Goal: Information Seeking & Learning: Check status

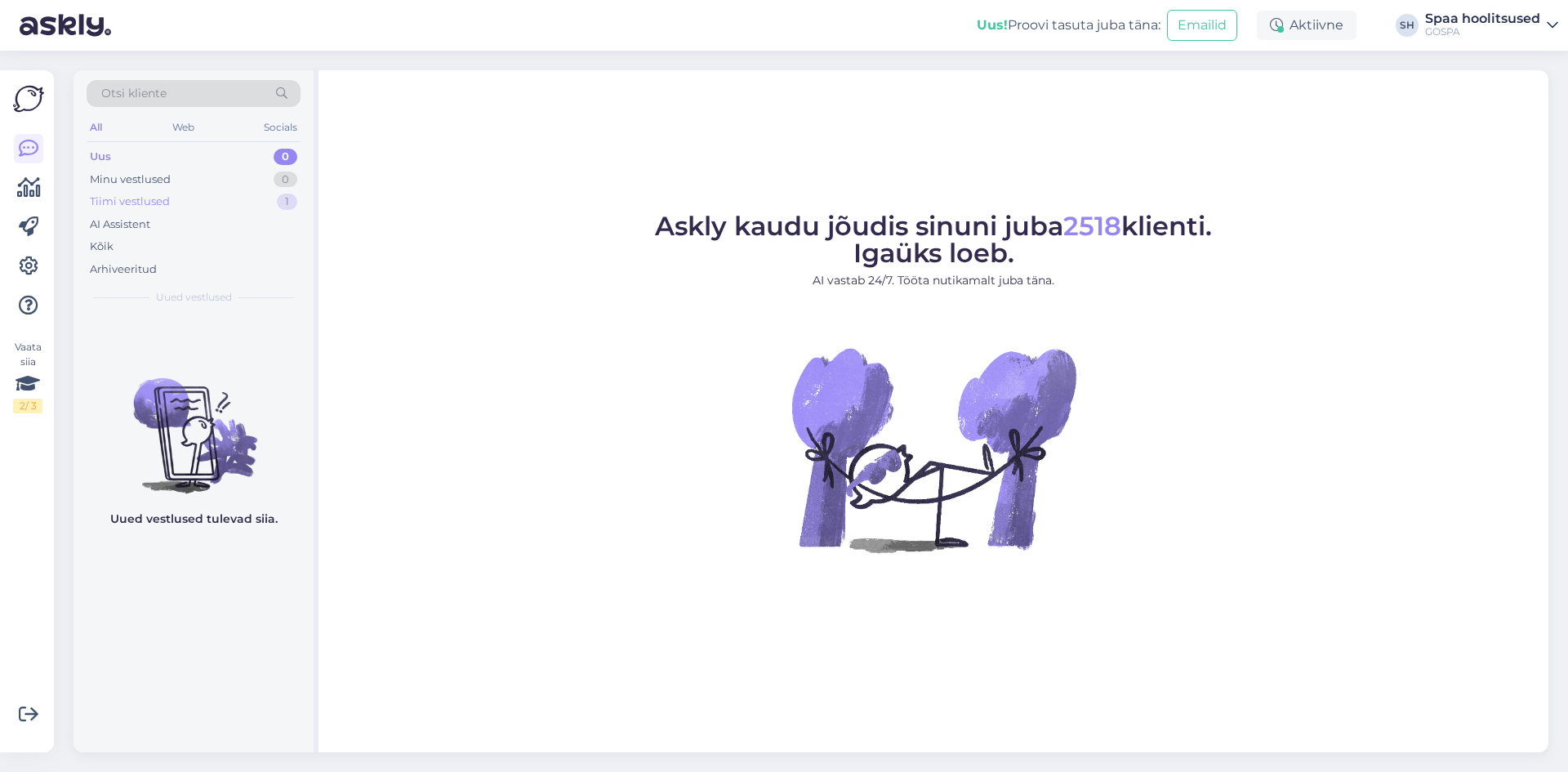
click at [156, 201] on div "Tiimi vestlused" at bounding box center [130, 202] width 80 height 17
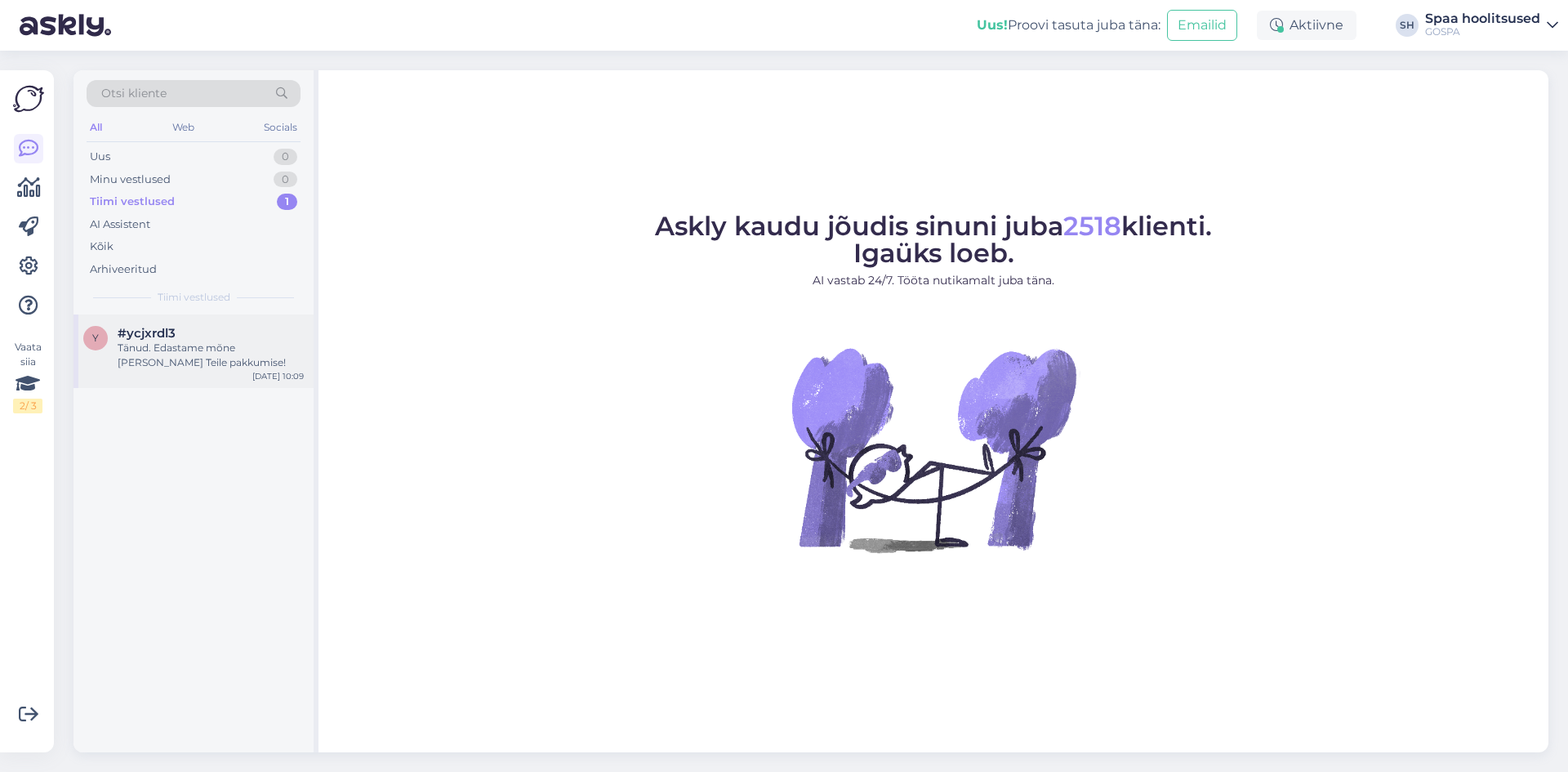
click at [208, 356] on div "Tänud. Edastame mõne [PERSON_NAME] Teile pakkumise!" at bounding box center [210, 355] width 186 height 30
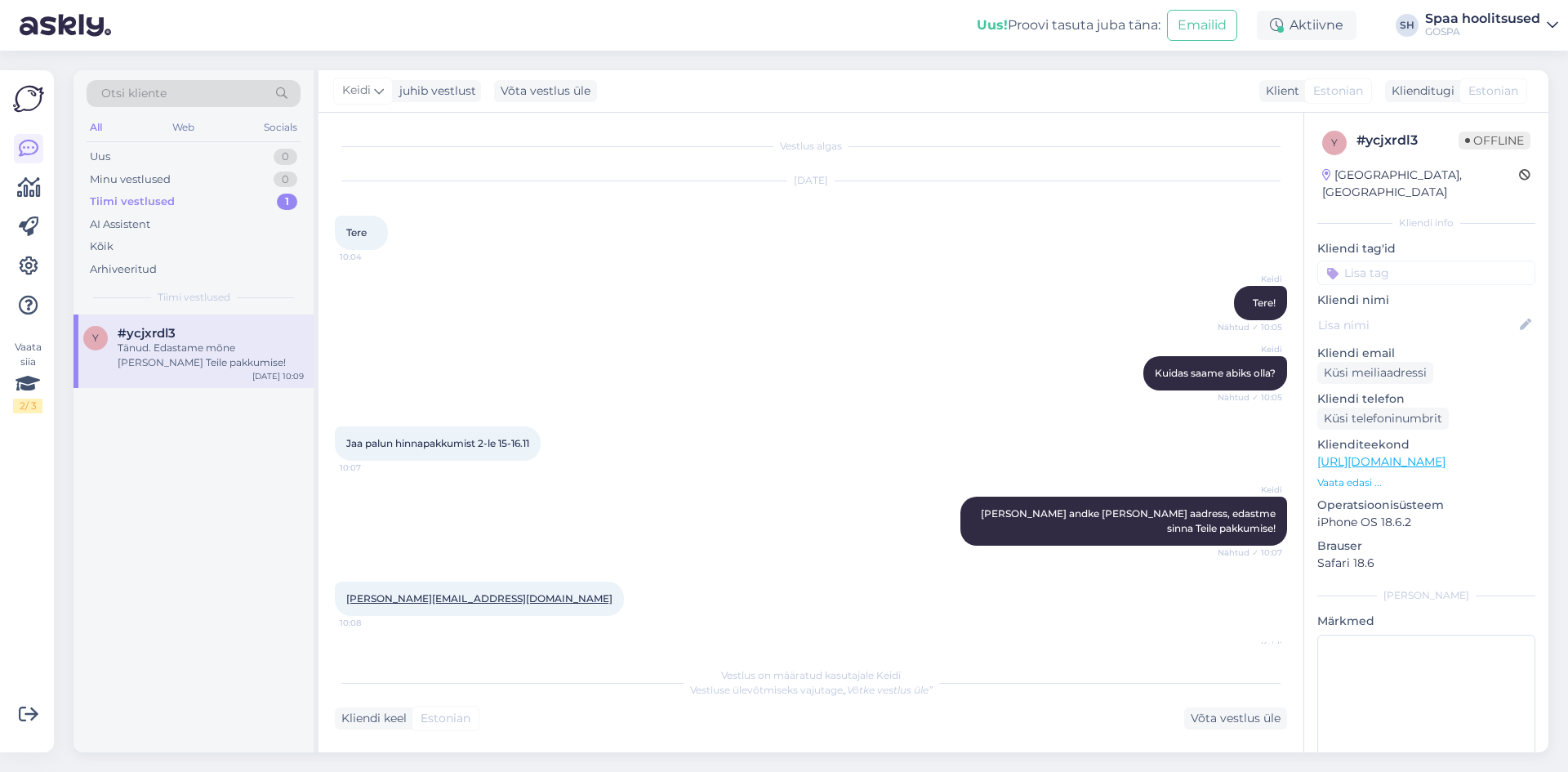
scroll to position [60, 0]
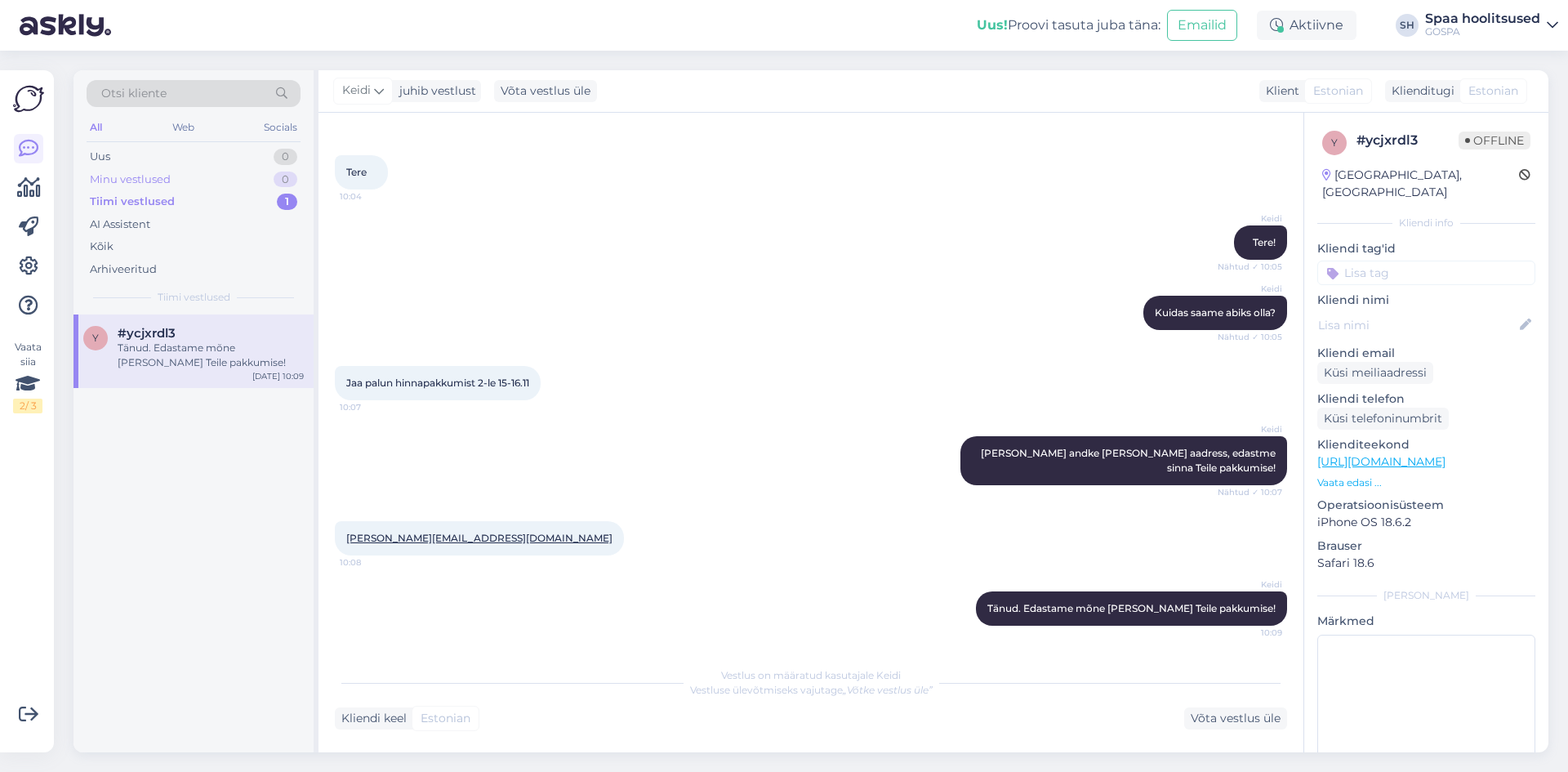
click at [171, 177] on div "Minu vestlused 0" at bounding box center [194, 180] width 214 height 23
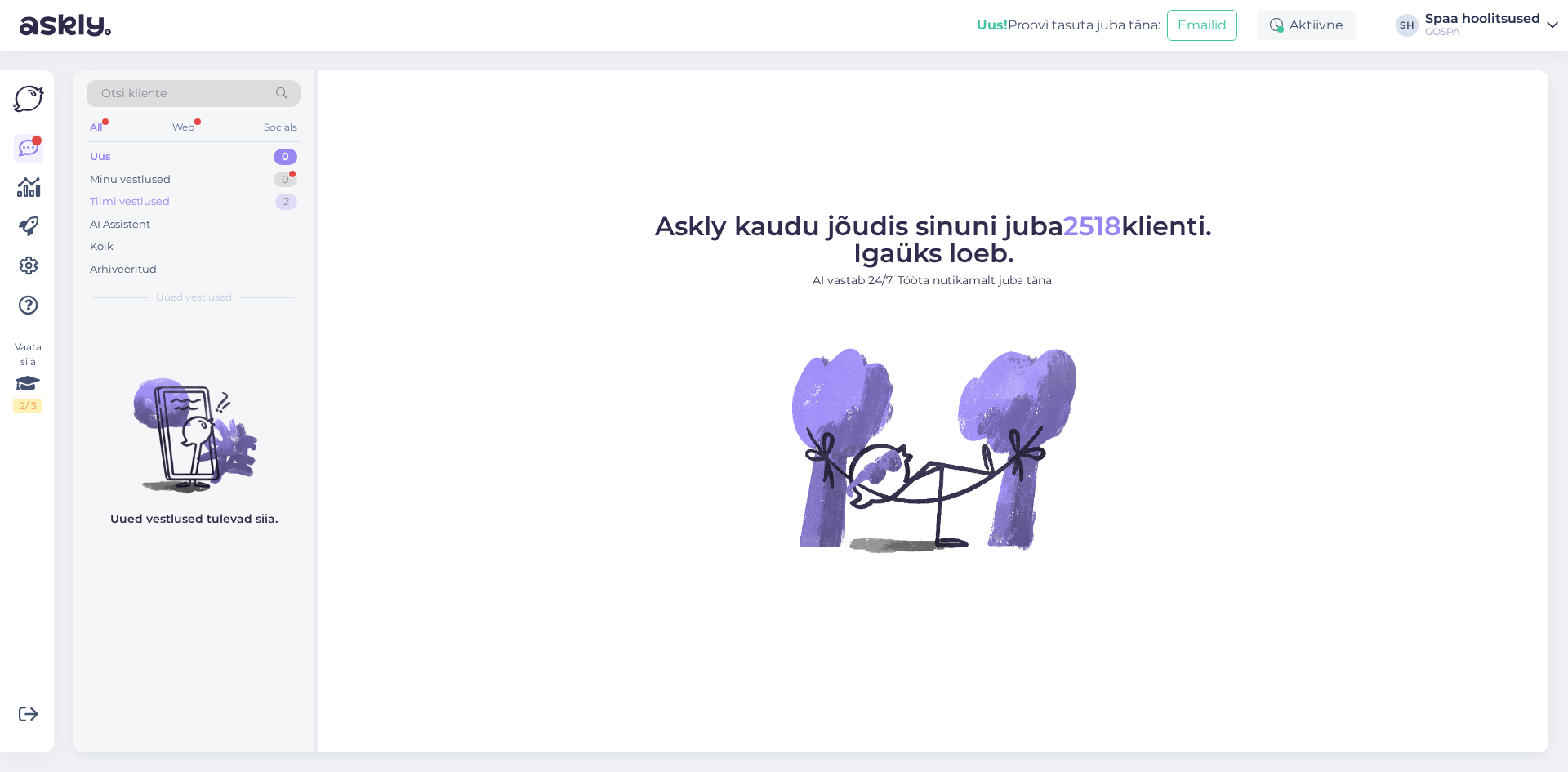
click at [140, 206] on div "Tiimi vestlused" at bounding box center [130, 202] width 80 height 17
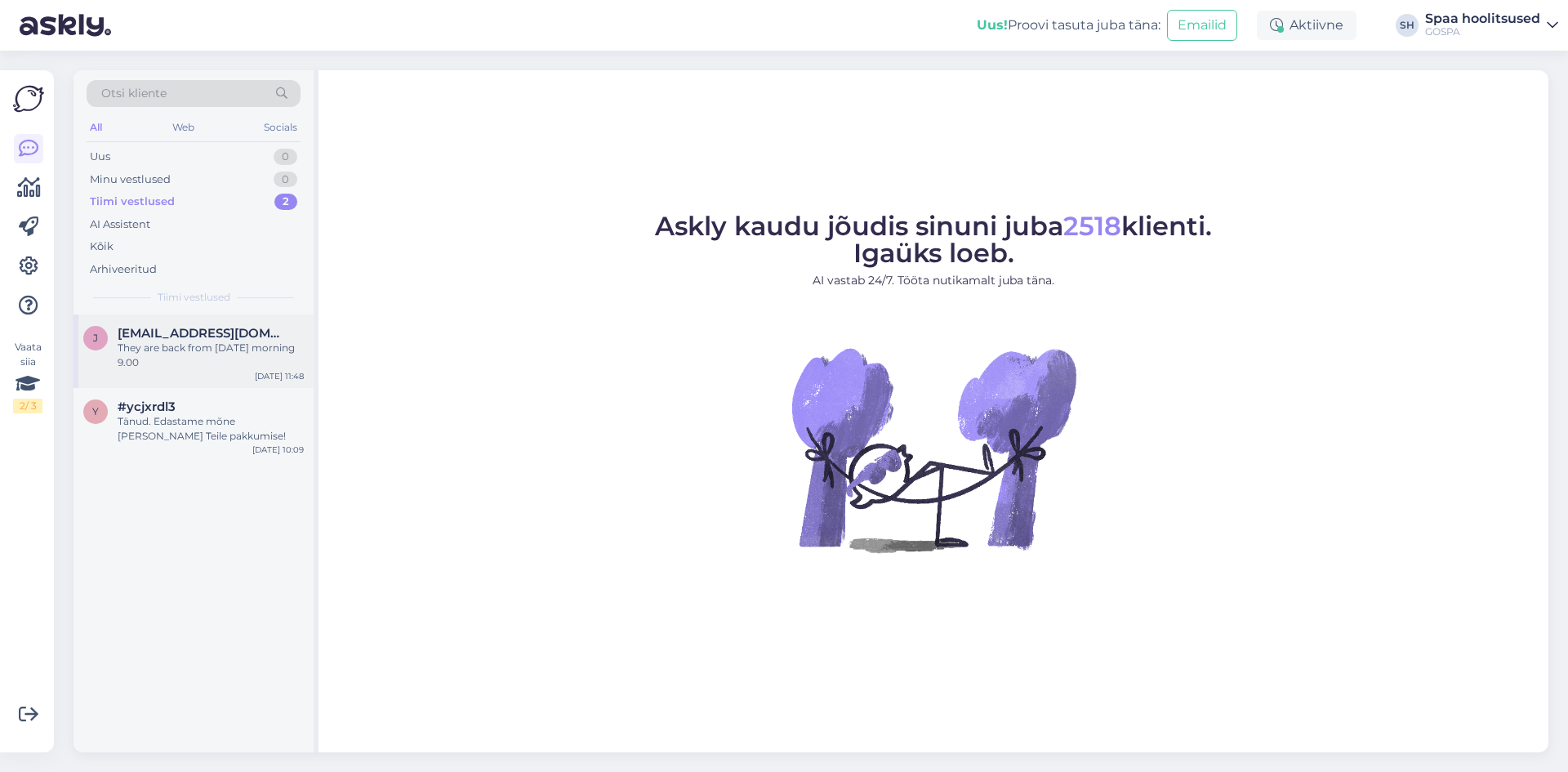
click at [221, 347] on div "They are back from tomorrow morning 9.00" at bounding box center [210, 355] width 186 height 30
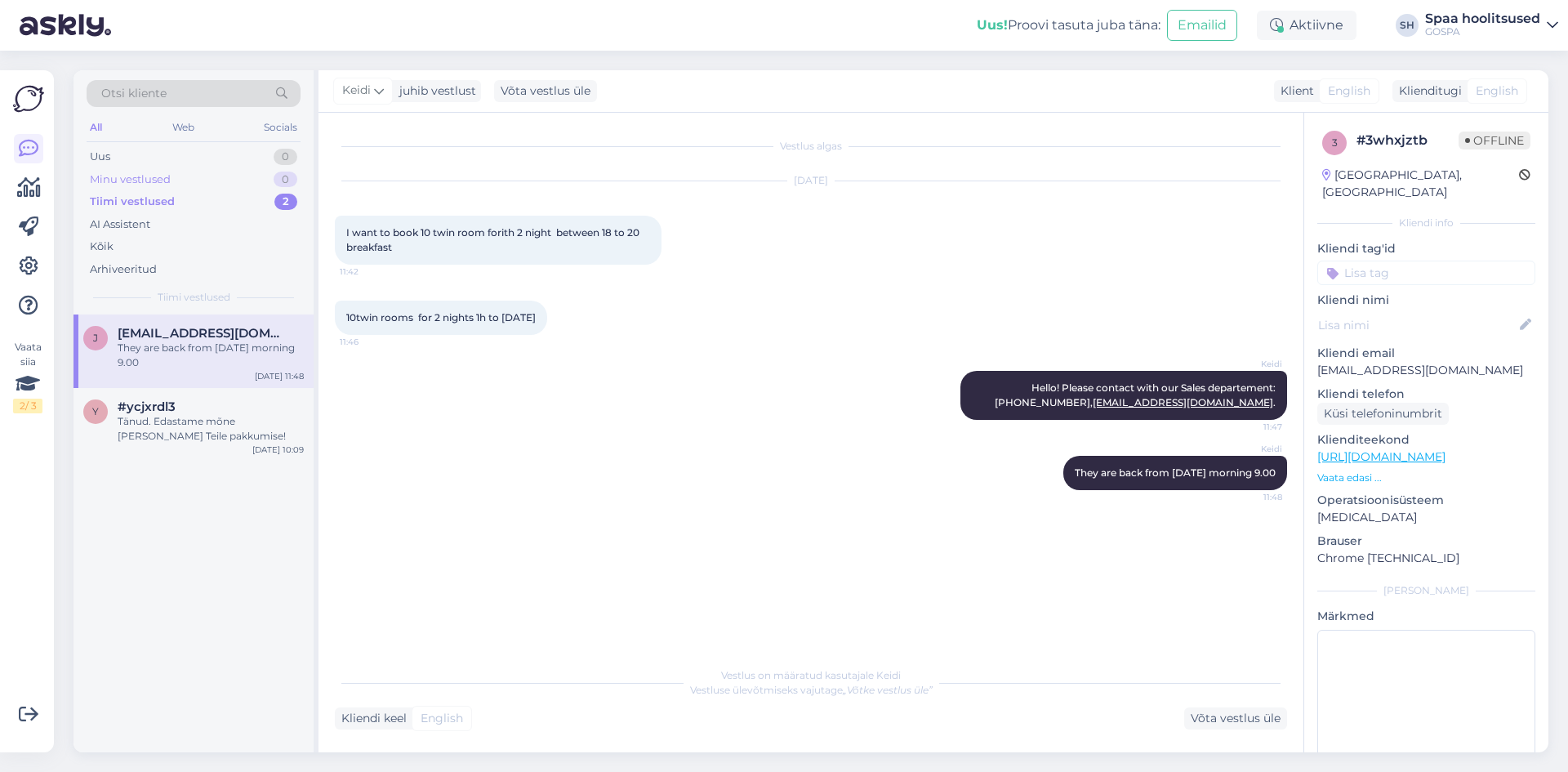
click at [151, 176] on div "Minu vestlused" at bounding box center [131, 180] width 81 height 17
